Goal: Task Accomplishment & Management: Complete application form

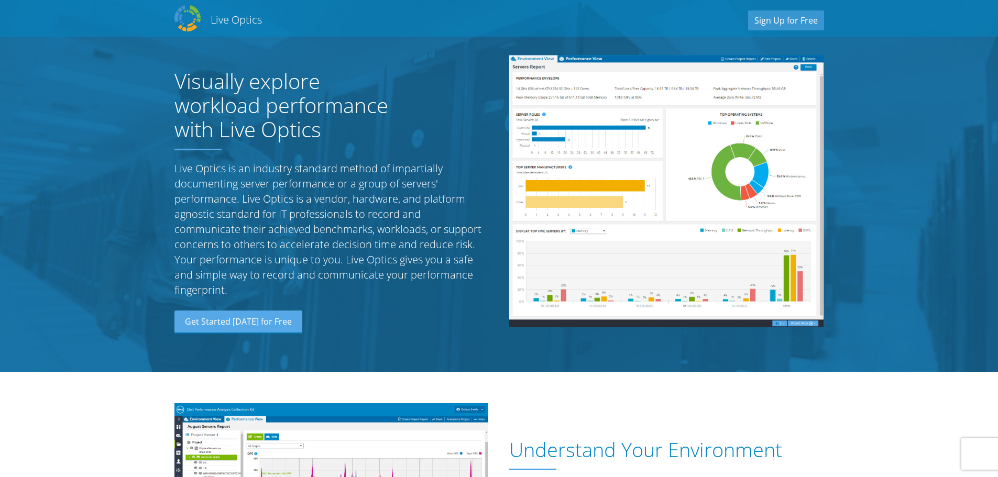
scroll to position [1101, 0]
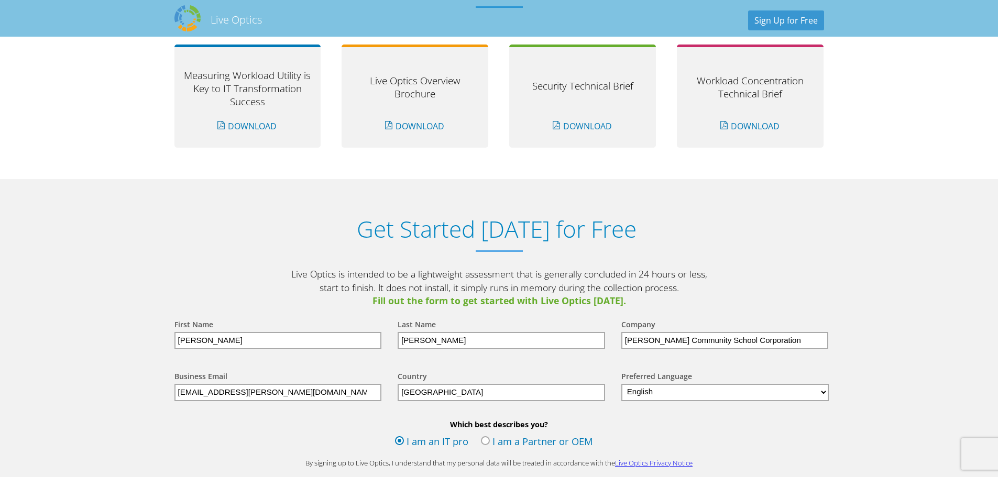
scroll to position [1048, 0]
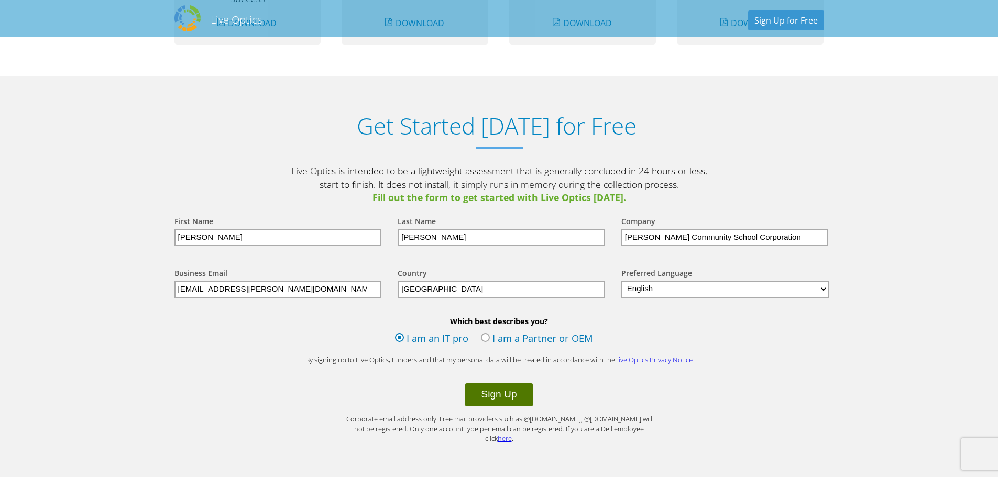
click at [491, 395] on button "Sign Up" at bounding box center [498, 395] width 67 height 23
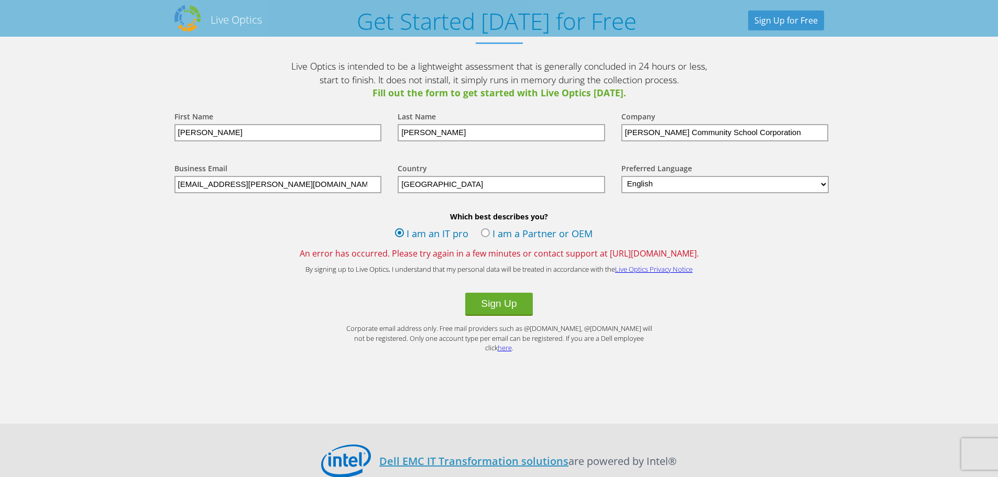
scroll to position [1048, 0]
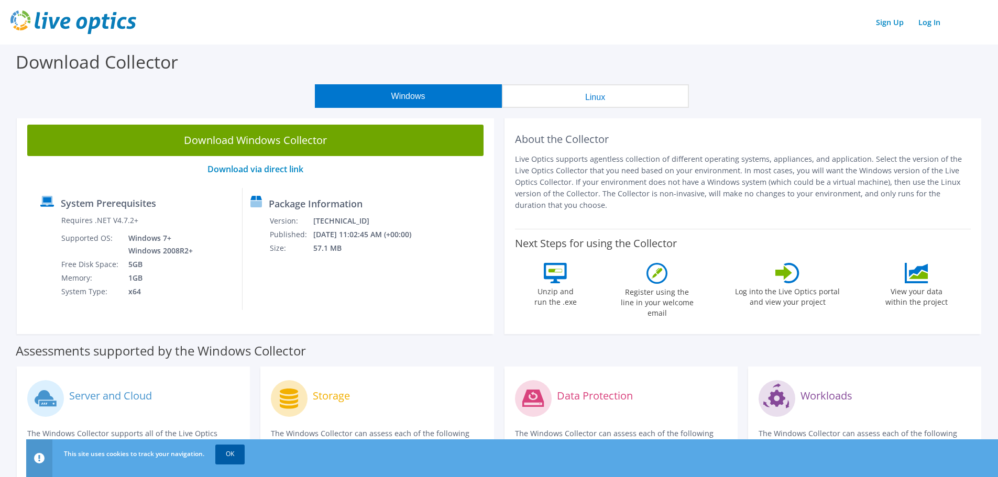
click at [237, 458] on link "OK" at bounding box center [229, 454] width 29 height 19
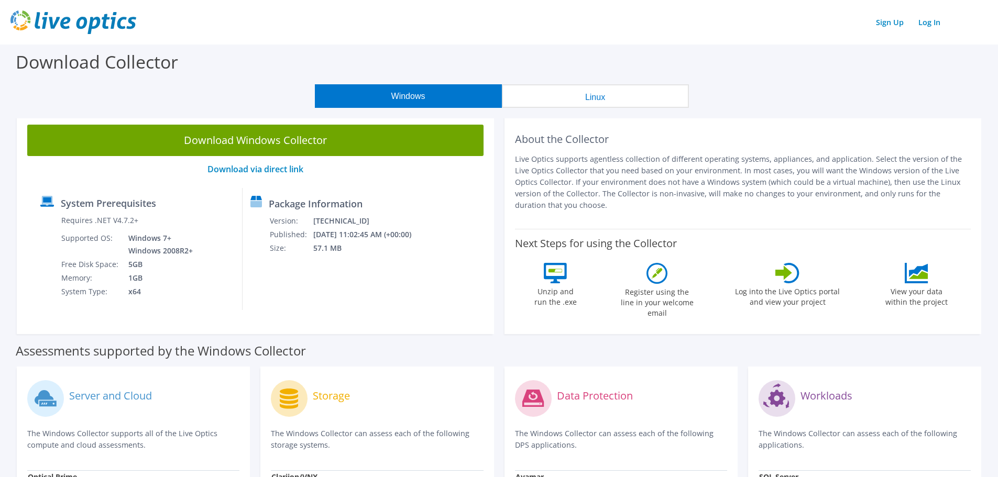
scroll to position [52, 0]
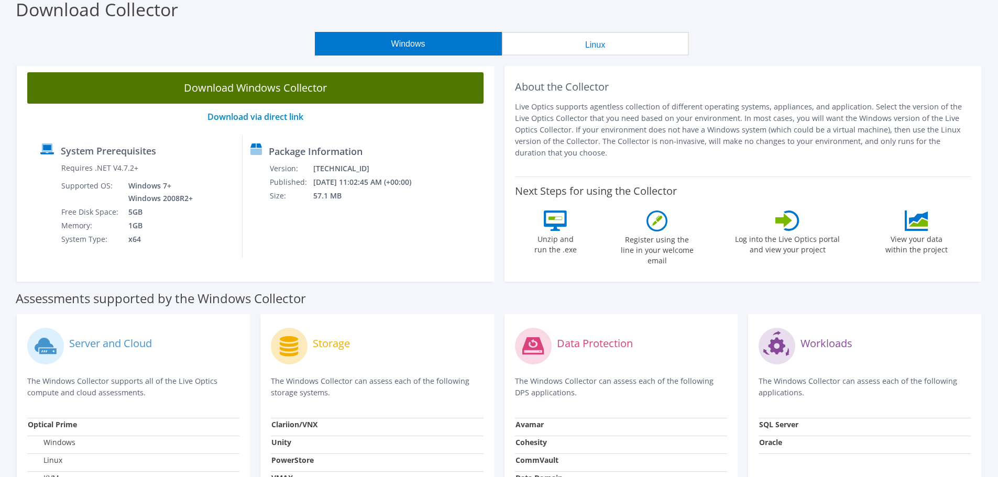
click at [297, 82] on link "Download Windows Collector" at bounding box center [255, 87] width 457 height 31
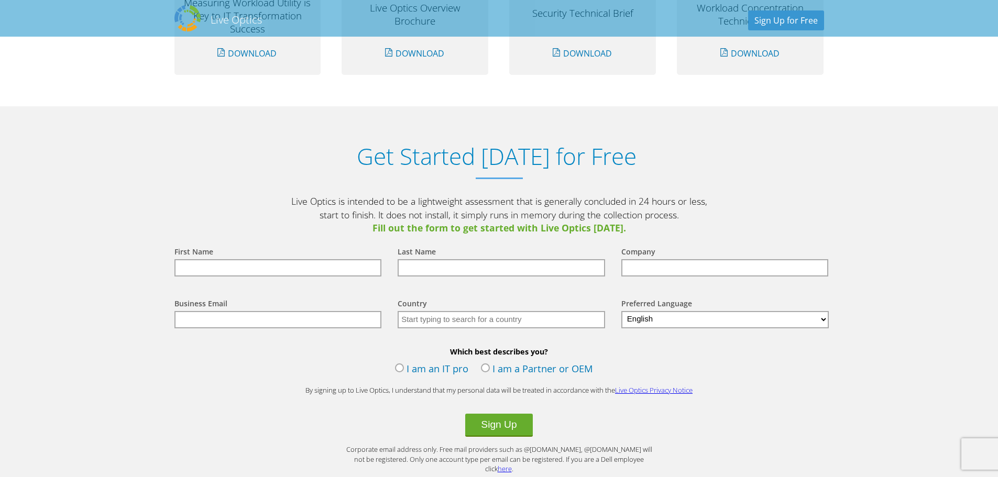
scroll to position [1153, 0]
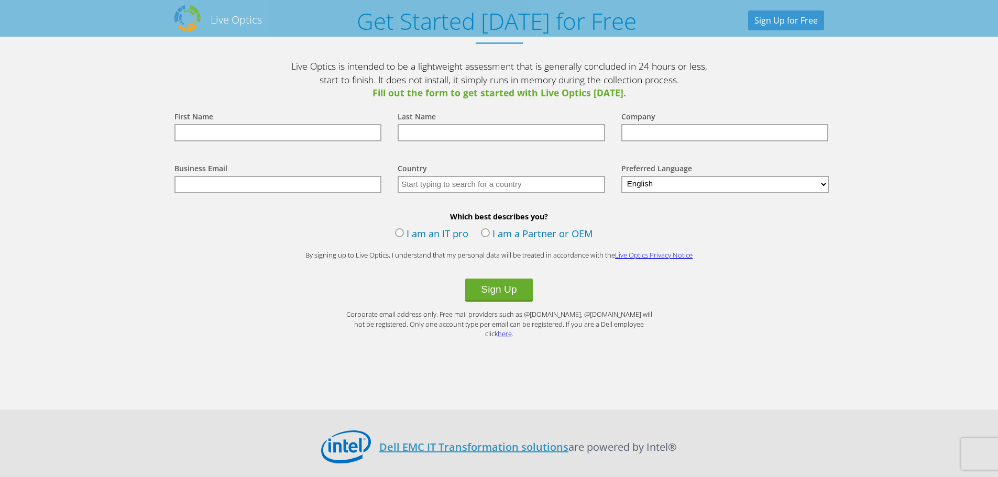
click at [313, 128] on input "text" at bounding box center [279, 132] width 208 height 17
type input "David"
type input "Hilderbrand"
type input "Elwood Community School Corporation"
type input "[EMAIL_ADDRESS][PERSON_NAME][DOMAIN_NAME]"
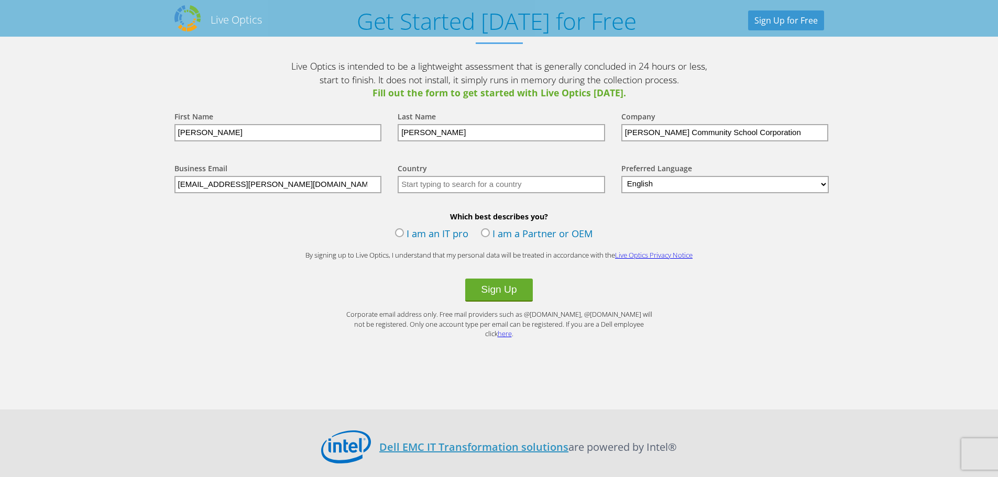
type input "United States"
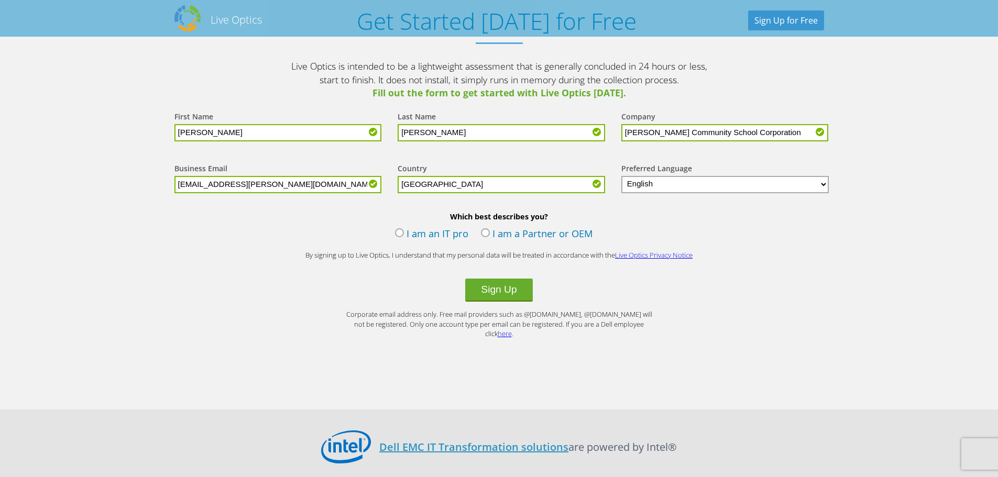
click at [457, 133] on input "Hilderbrand" at bounding box center [502, 132] width 208 height 17
click at [772, 131] on input "Elwood Community School Corporation" at bounding box center [726, 132] width 208 height 17
click at [648, 184] on select "English Deutsch Español Français Italiano Polski Português Русский 한국어 中文 日本語" at bounding box center [726, 184] width 208 height 17
click at [622, 176] on select "English Deutsch Español Français Italiano Polski Português Русский 한국어 中文 日本語" at bounding box center [726, 184] width 208 height 17
click at [398, 234] on label "I am an IT pro" at bounding box center [431, 235] width 73 height 16
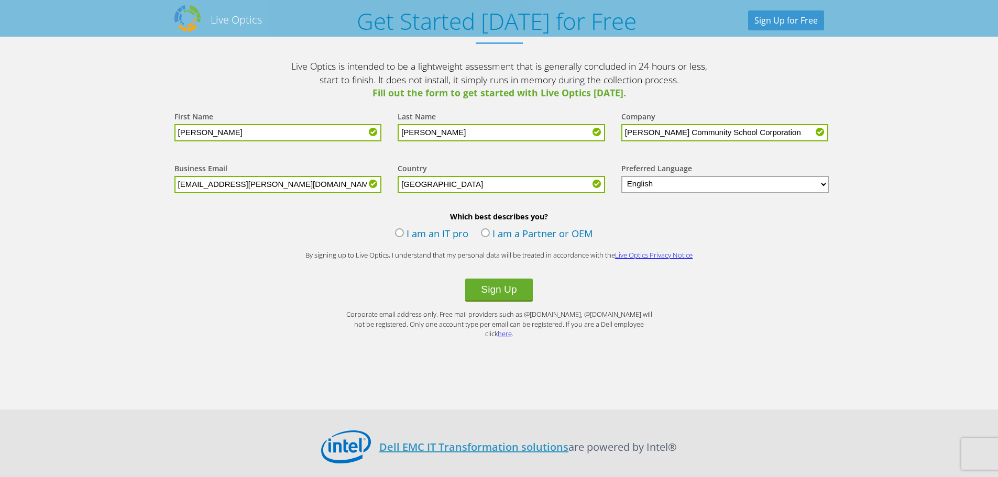
click at [0, 0] on input "I am an IT pro" at bounding box center [0, 0] width 0 height 0
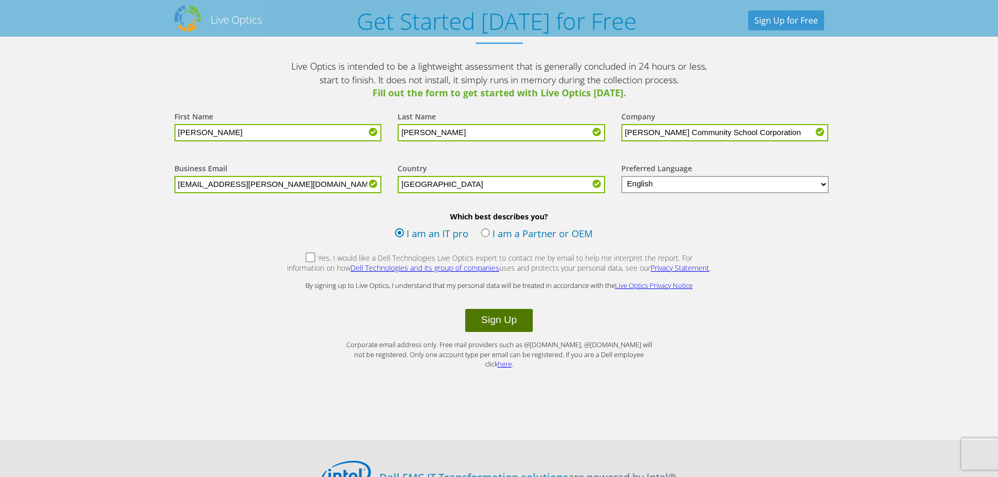
click at [518, 317] on button "Sign Up" at bounding box center [498, 320] width 67 height 23
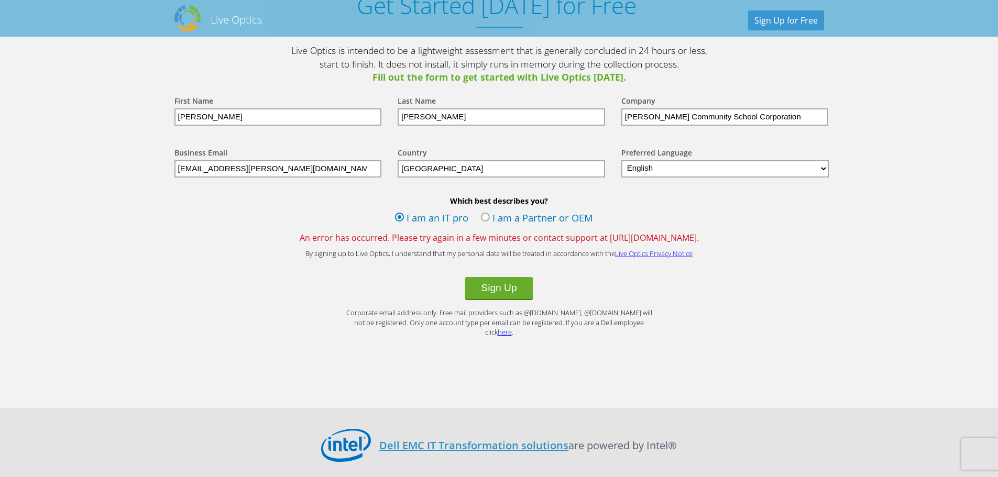
scroll to position [1161, 0]
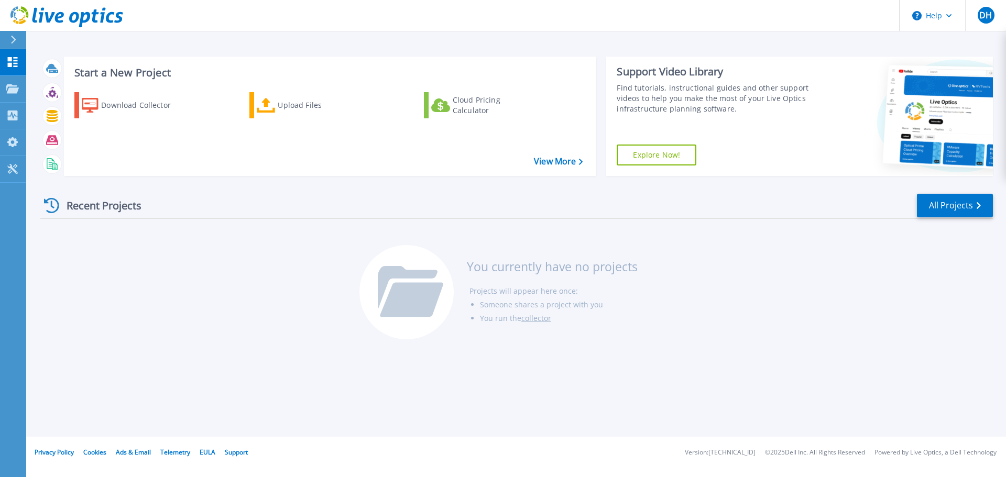
click at [11, 36] on icon at bounding box center [13, 40] width 6 height 8
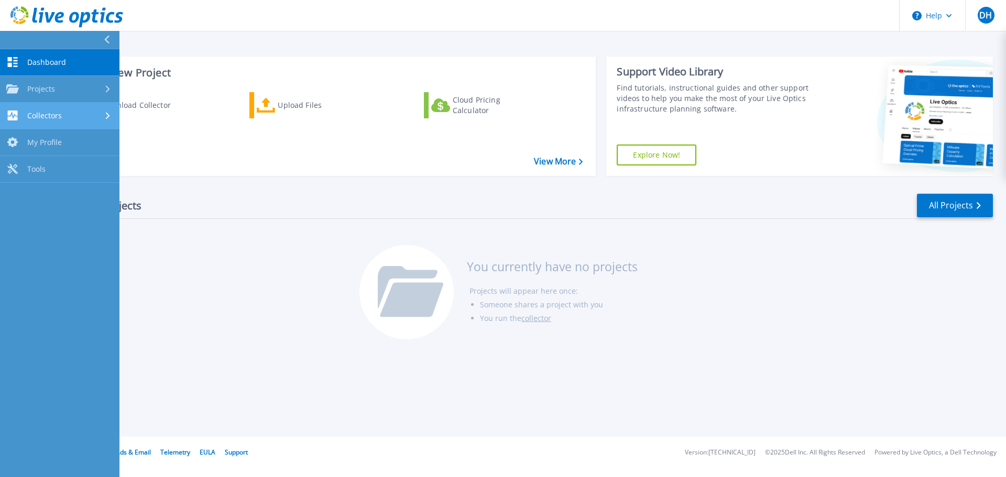
click at [107, 117] on icon at bounding box center [108, 115] width 4 height 7
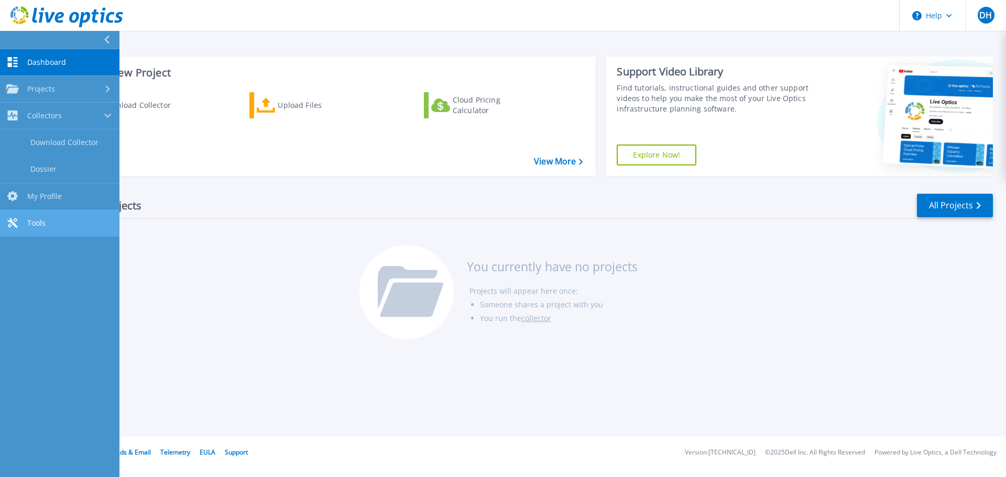
click at [45, 221] on span "Tools" at bounding box center [36, 223] width 18 height 9
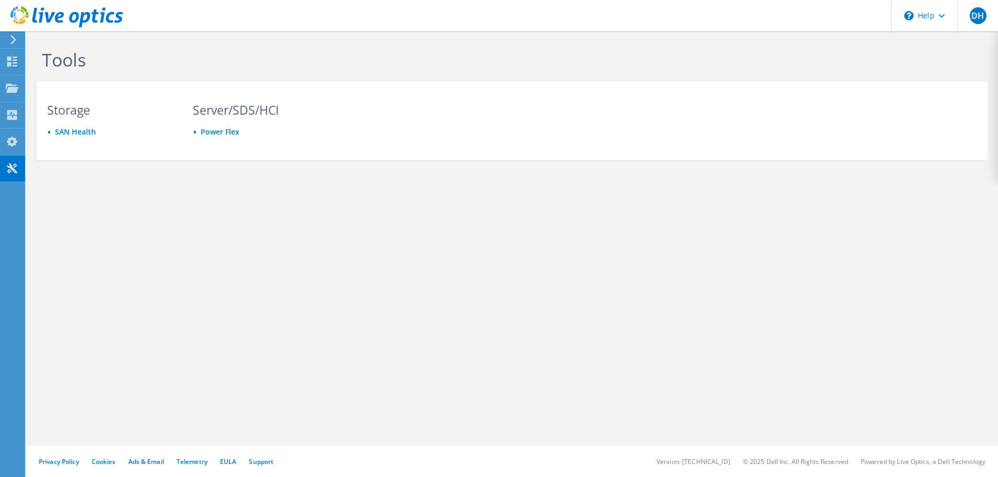
click at [13, 35] on icon at bounding box center [13, 39] width 8 height 9
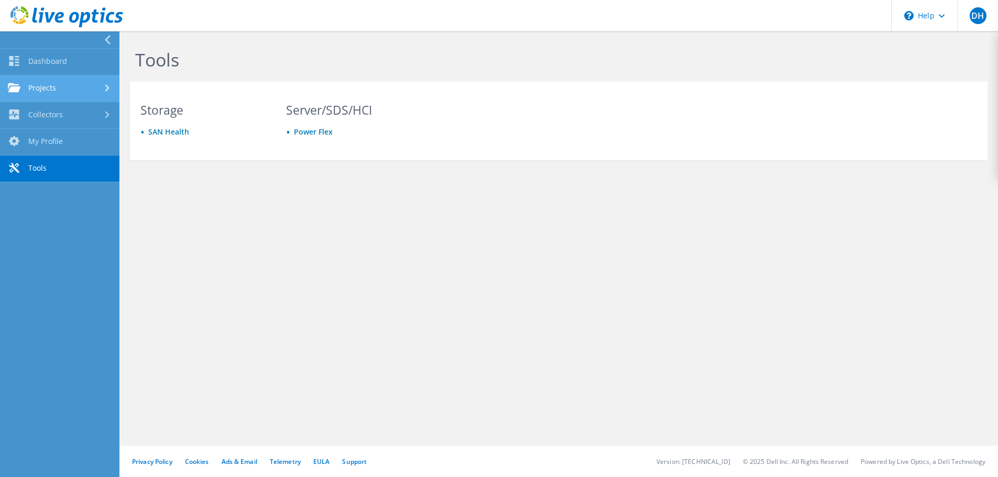
click at [108, 85] on icon at bounding box center [107, 88] width 4 height 7
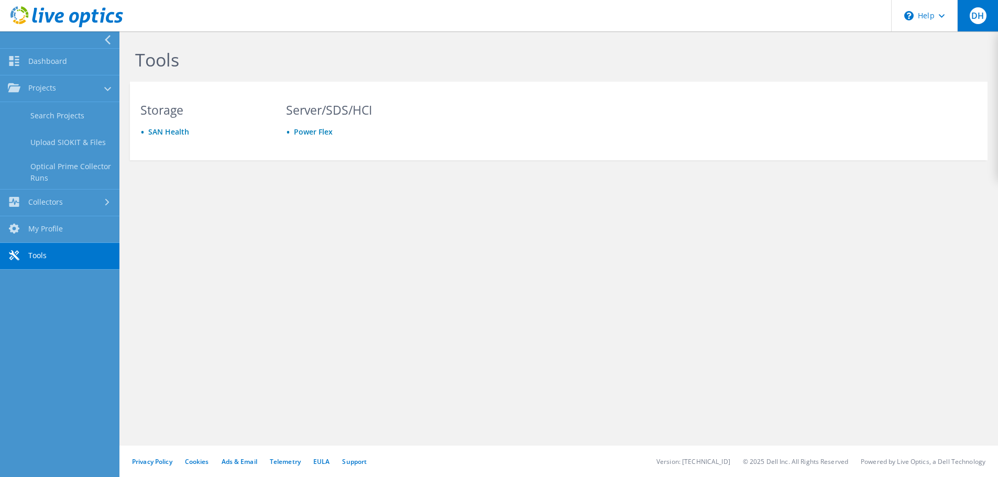
click at [980, 11] on span "DH" at bounding box center [978, 15] width 17 height 17
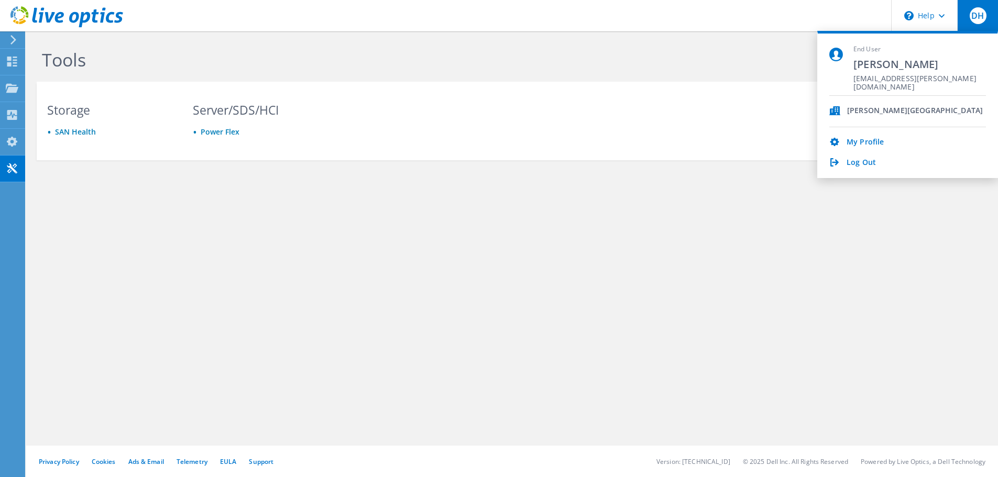
click at [894, 110] on div "[PERSON_NAME][GEOGRAPHIC_DATA]" at bounding box center [916, 111] width 136 height 10
click at [565, 240] on div "Tools Storage SAN Health Server/SDS/HCI Power Flex Privacy Policy Cookies Ads &…" at bounding box center [512, 254] width 972 height 446
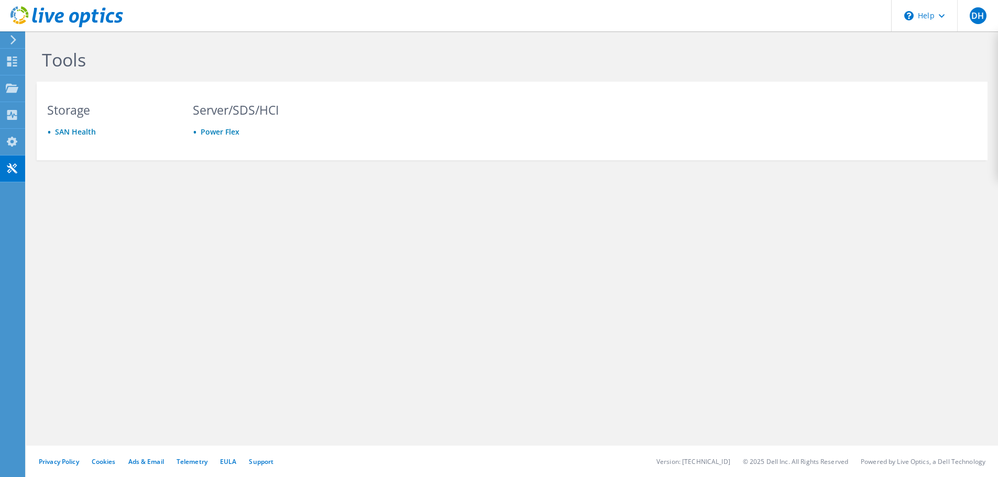
click at [7, 34] on div at bounding box center [61, 17] width 123 height 35
click at [13, 35] on icon at bounding box center [13, 39] width 8 height 9
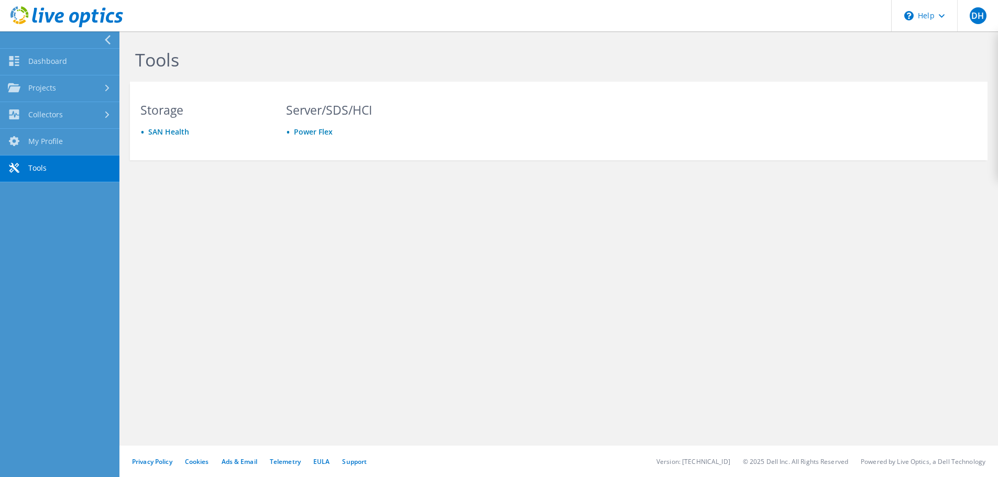
click at [74, 165] on link "Tools" at bounding box center [60, 169] width 120 height 27
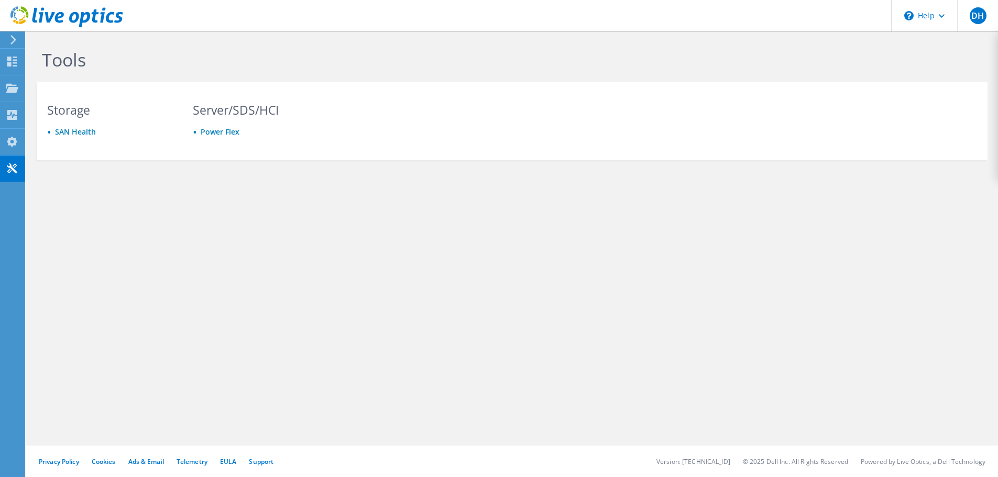
click at [15, 39] on use at bounding box center [13, 39] width 6 height 9
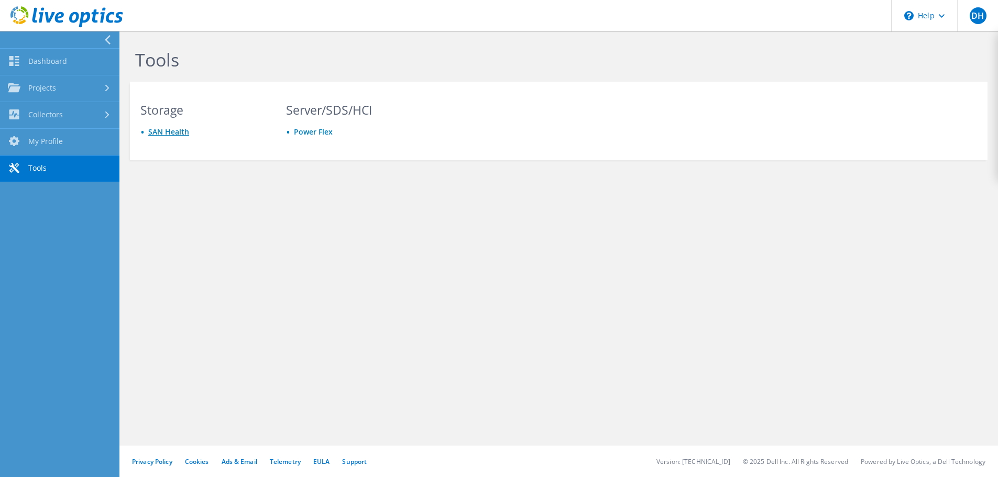
click at [167, 133] on link "SAN Health" at bounding box center [168, 132] width 41 height 10
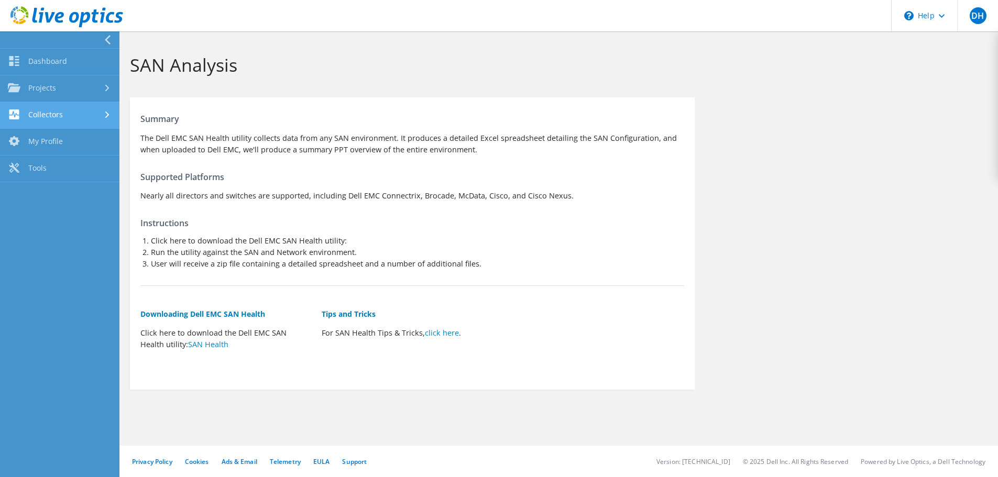
click at [106, 113] on use at bounding box center [107, 115] width 4 height 7
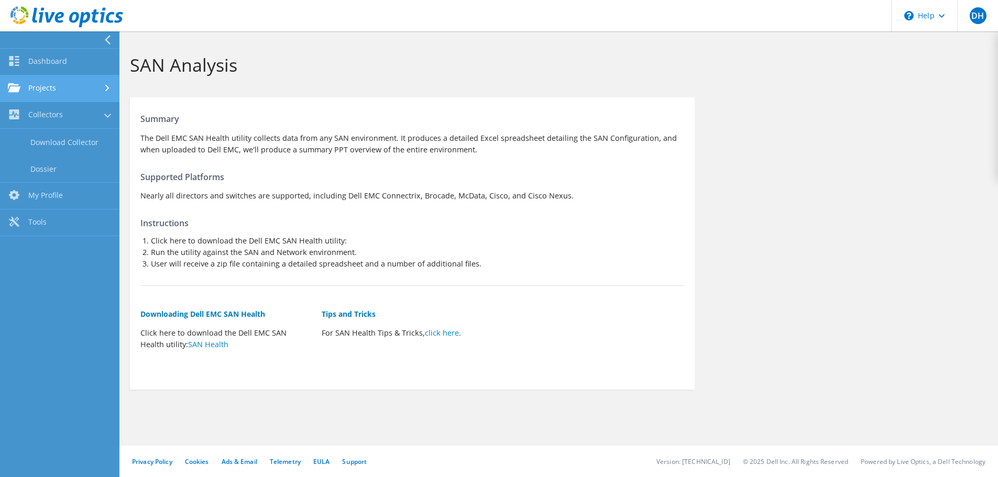
click at [105, 84] on link "Projects" at bounding box center [60, 88] width 120 height 27
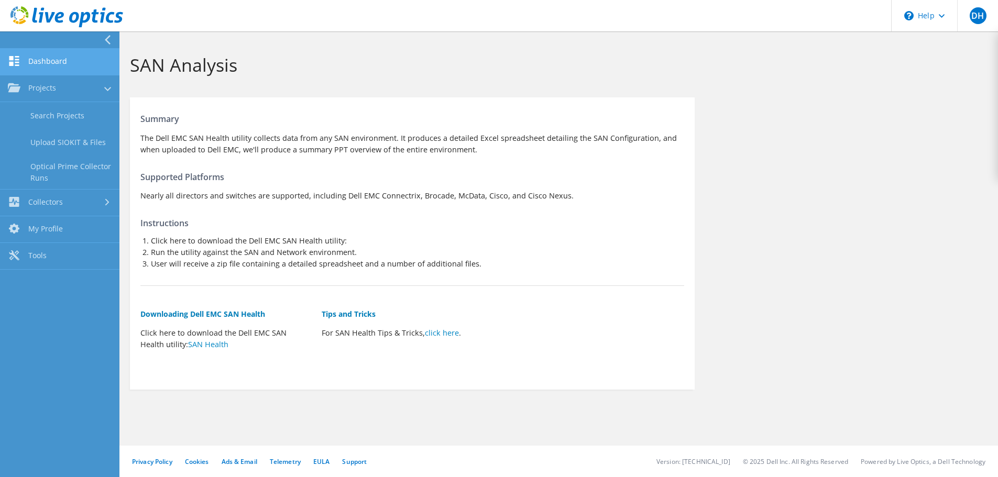
click at [44, 61] on link "Dashboard" at bounding box center [60, 62] width 120 height 27
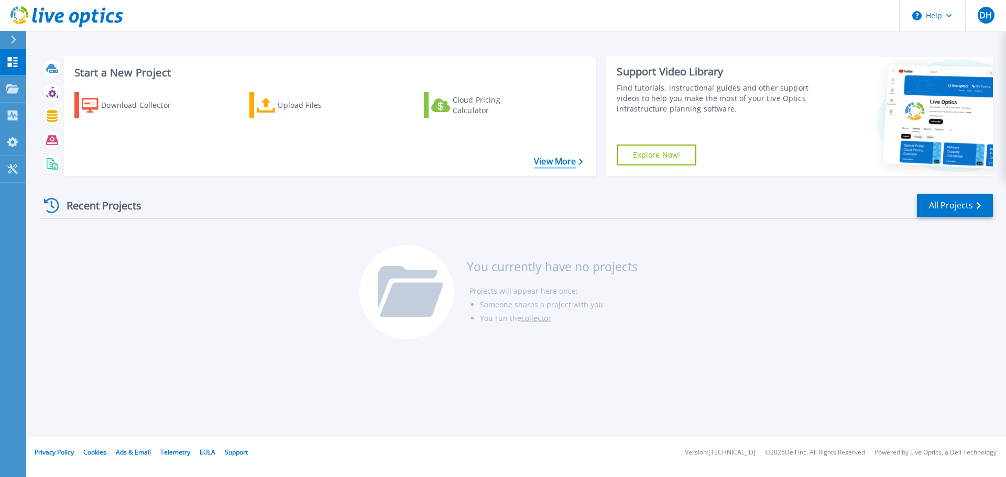
click at [537, 165] on link "View More" at bounding box center [558, 162] width 49 height 10
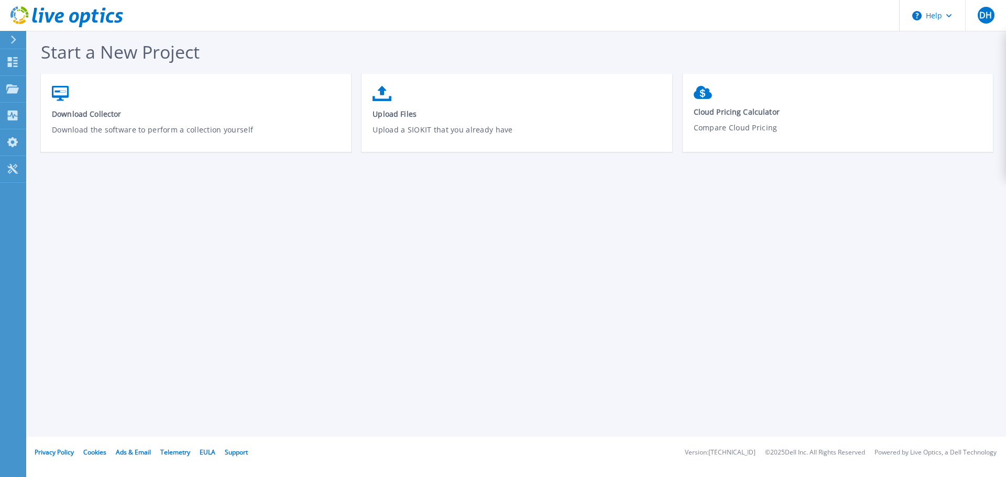
click at [12, 35] on div at bounding box center [17, 40] width 17 height 18
click at [219, 226] on div "Start a New Project Download Collector Download the software to perform a colle…" at bounding box center [516, 218] width 980 height 437
